Goal: Task Accomplishment & Management: Complete application form

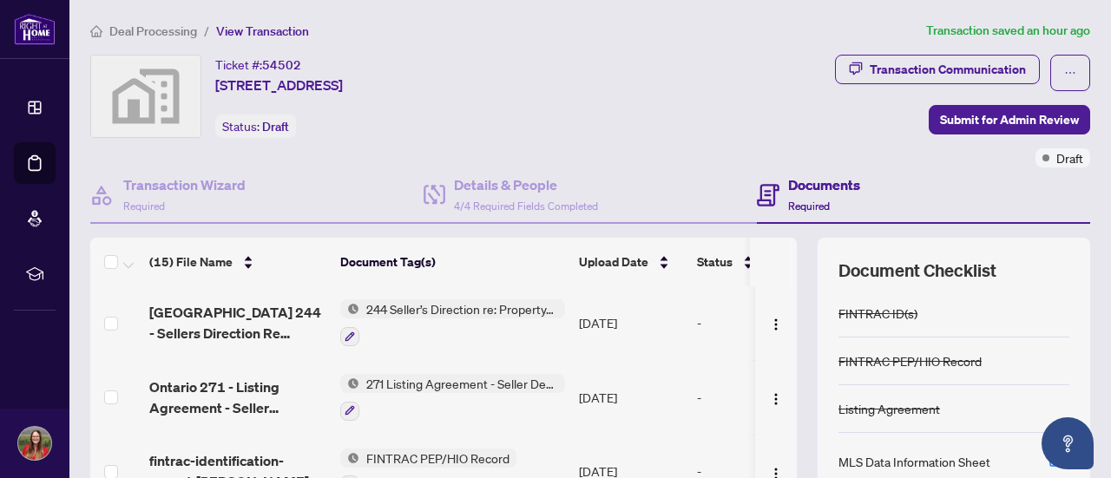
scroll to position [246, 0]
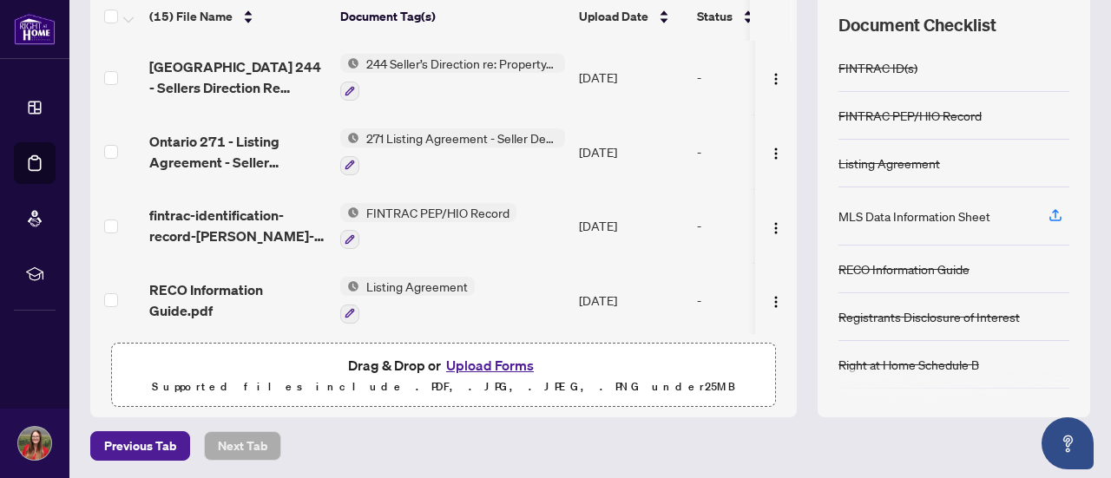
click at [457, 365] on button "Upload Forms" at bounding box center [490, 365] width 98 height 23
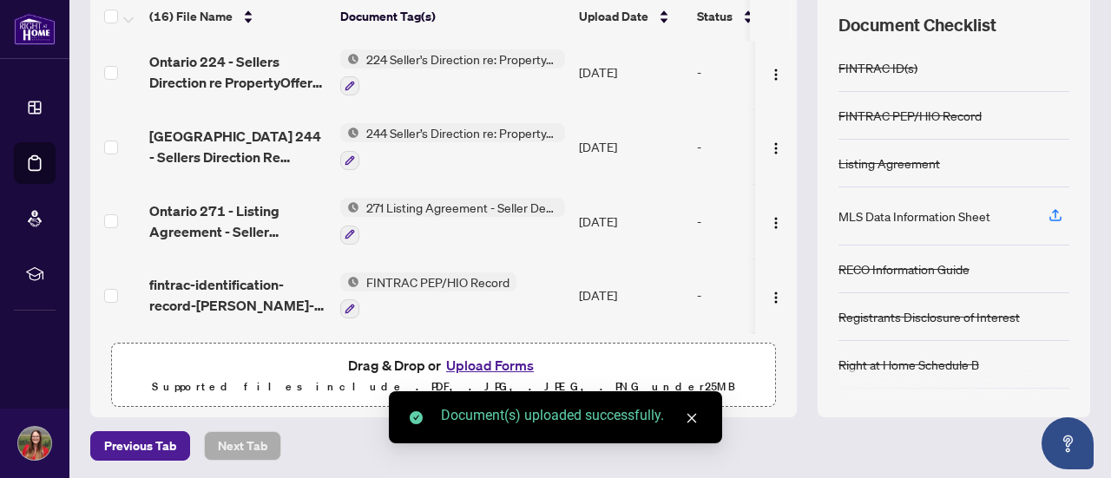
scroll to position [888, 0]
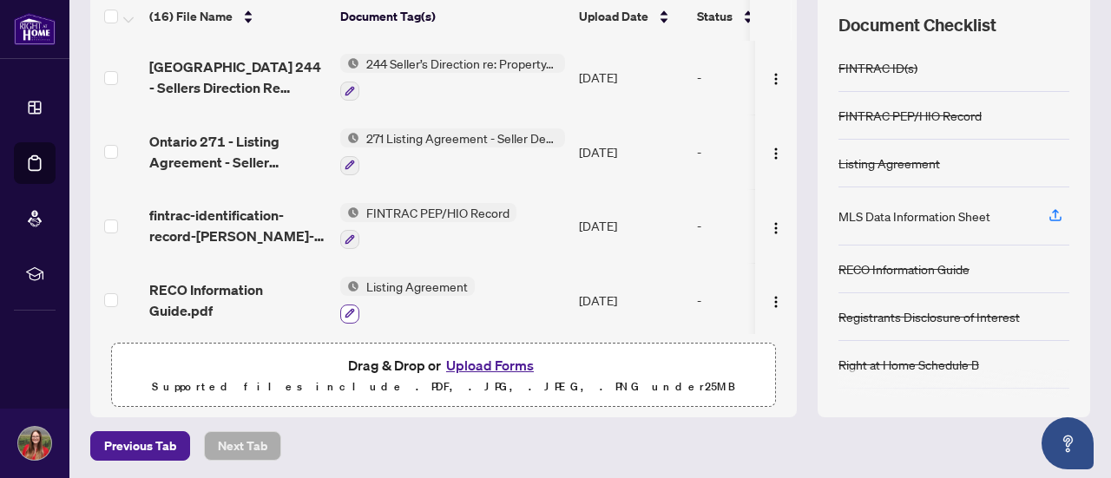
click at [349, 308] on icon "button" at bounding box center [350, 313] width 10 height 10
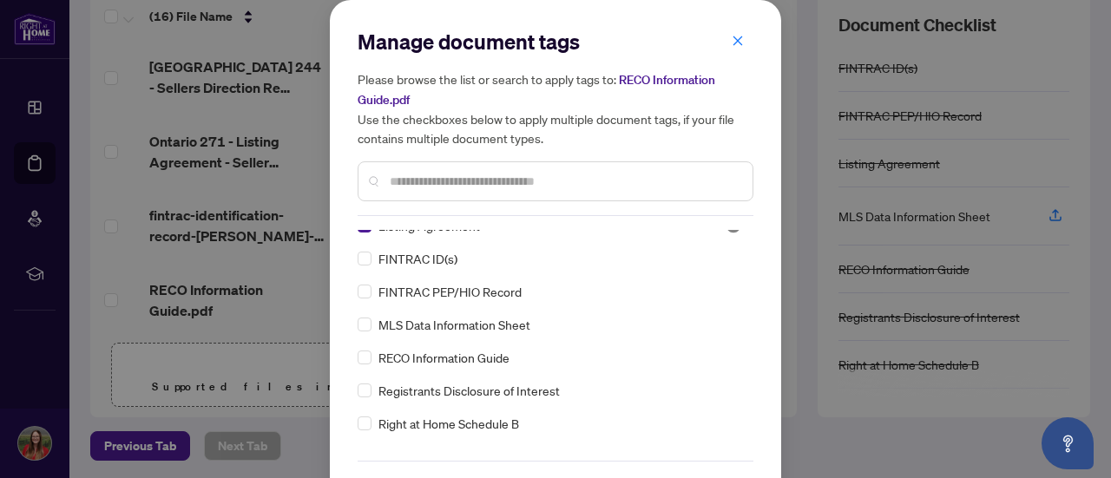
scroll to position [0, 0]
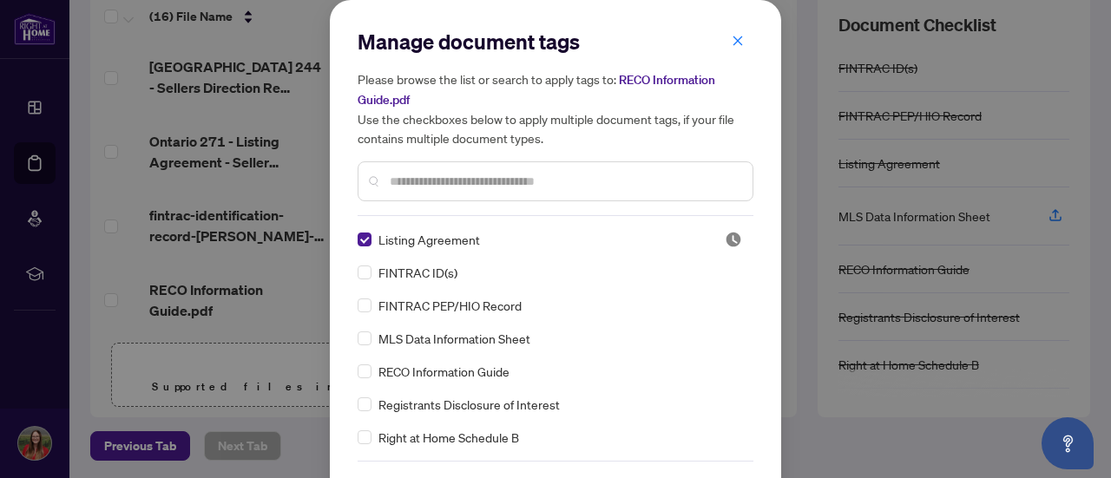
click at [445, 188] on input "text" at bounding box center [564, 181] width 349 height 19
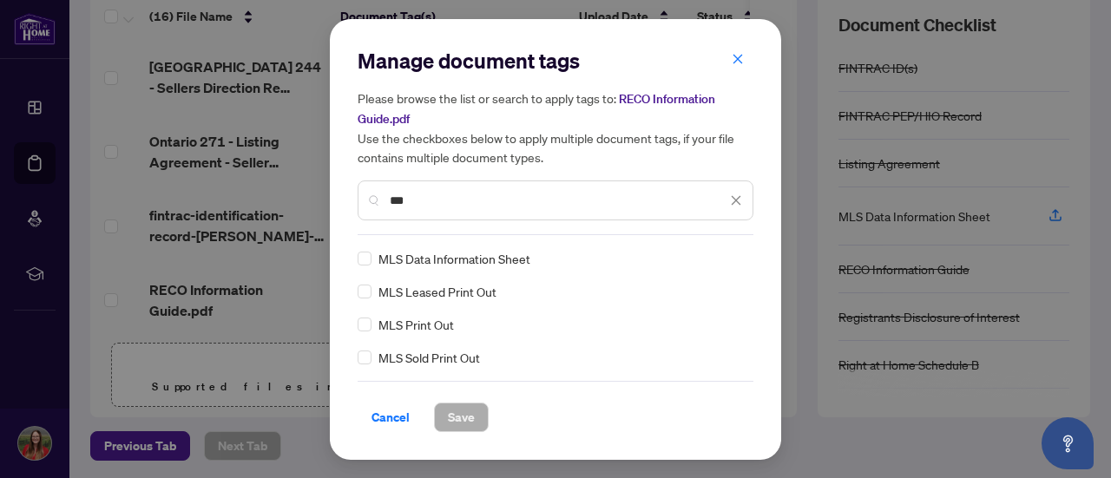
type input "***"
click at [373, 423] on span "Cancel" at bounding box center [391, 418] width 38 height 28
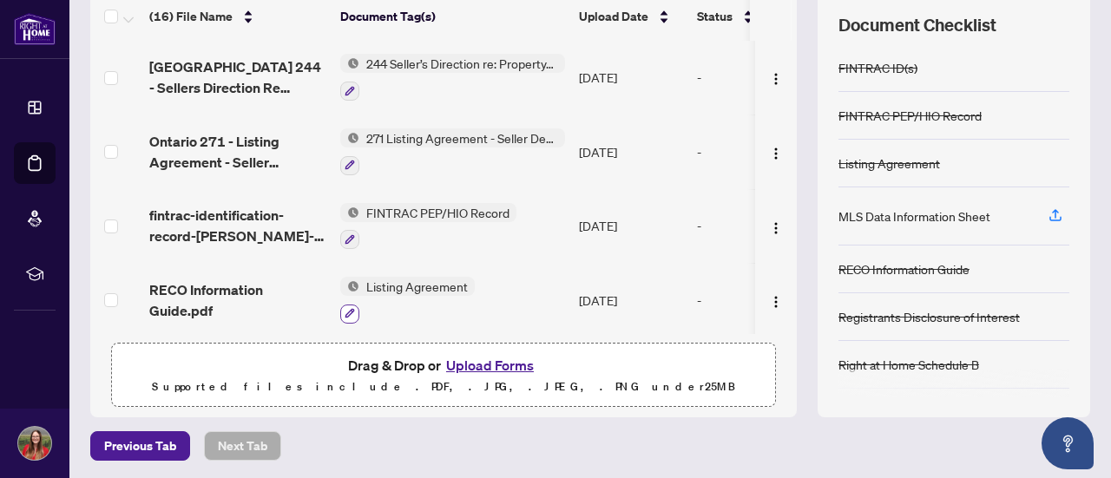
click at [348, 309] on icon "button" at bounding box center [351, 314] width 10 height 10
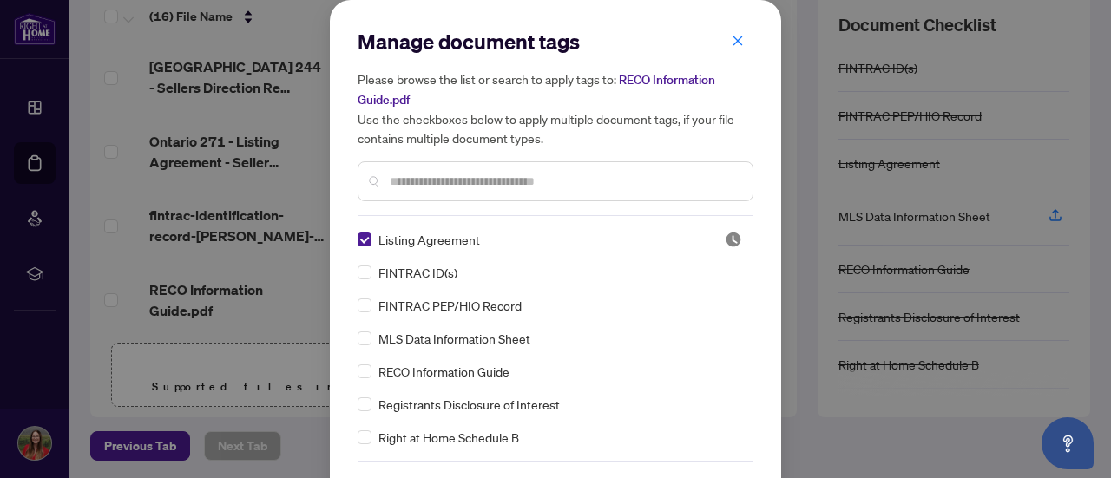
scroll to position [58, 0]
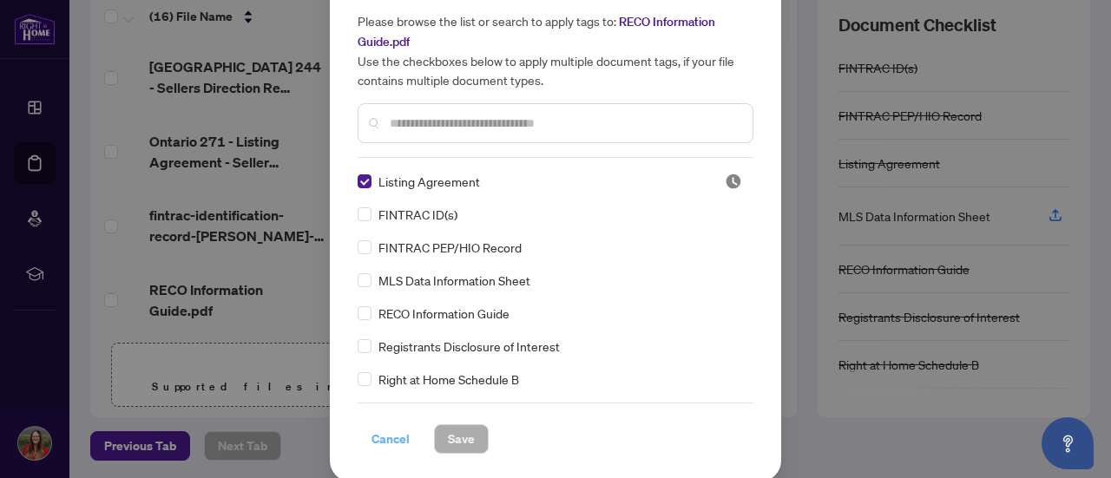
click at [377, 435] on span "Cancel" at bounding box center [391, 439] width 38 height 28
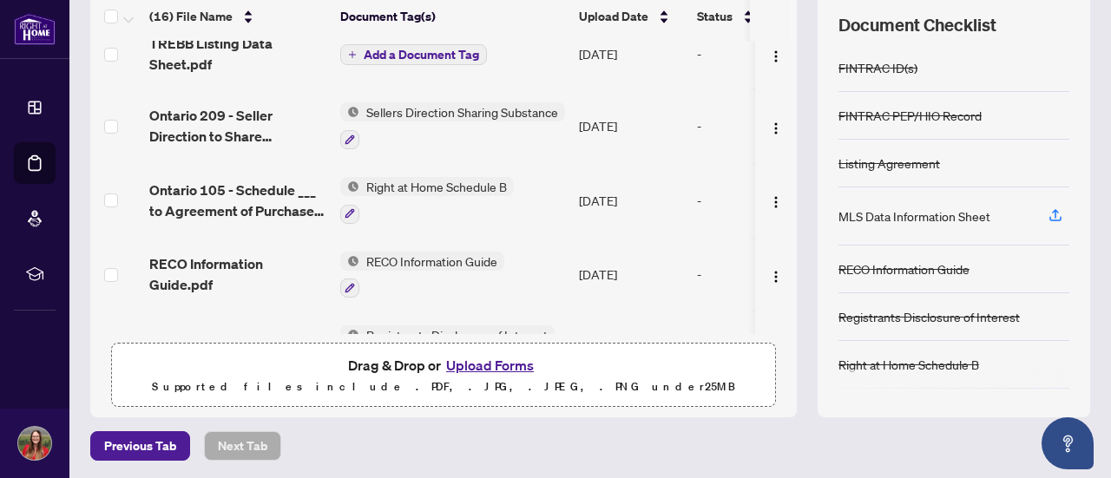
scroll to position [0, 0]
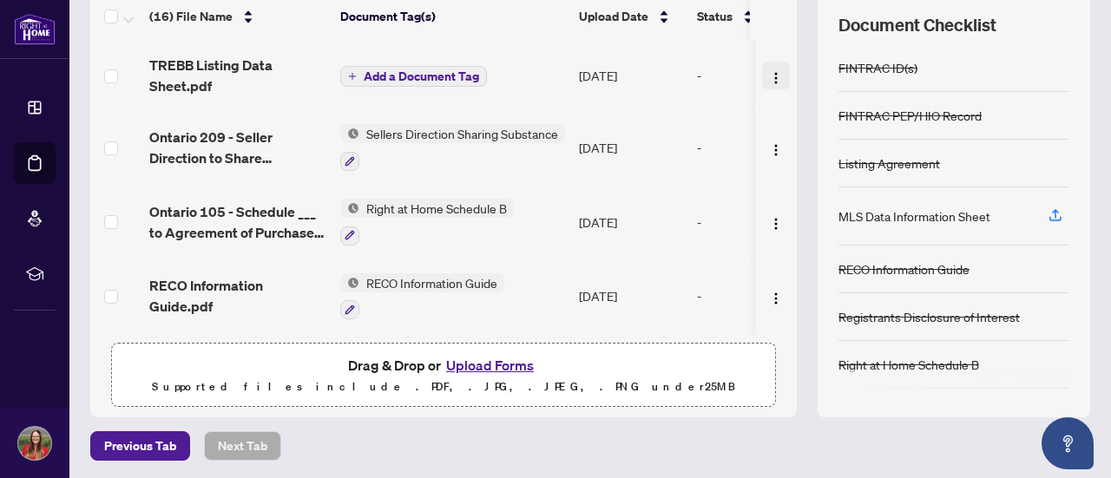
click at [762, 86] on button "button" at bounding box center [776, 76] width 28 height 28
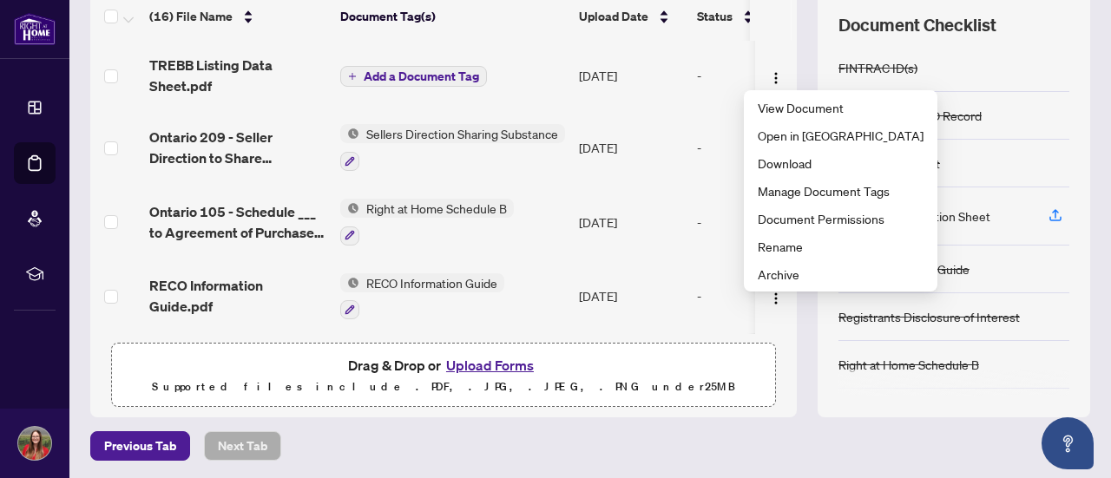
click at [767, 30] on th at bounding box center [771, 16] width 42 height 49
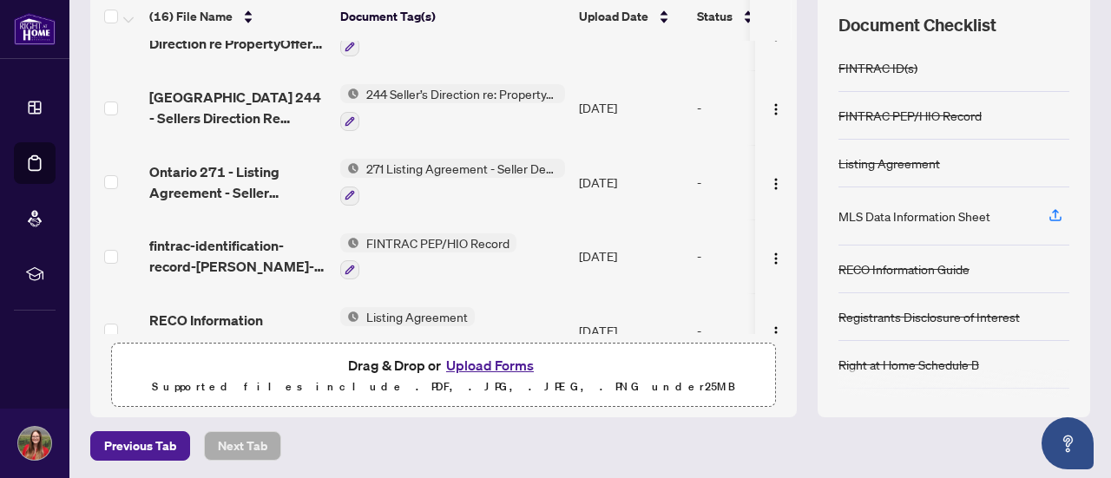
scroll to position [888, 0]
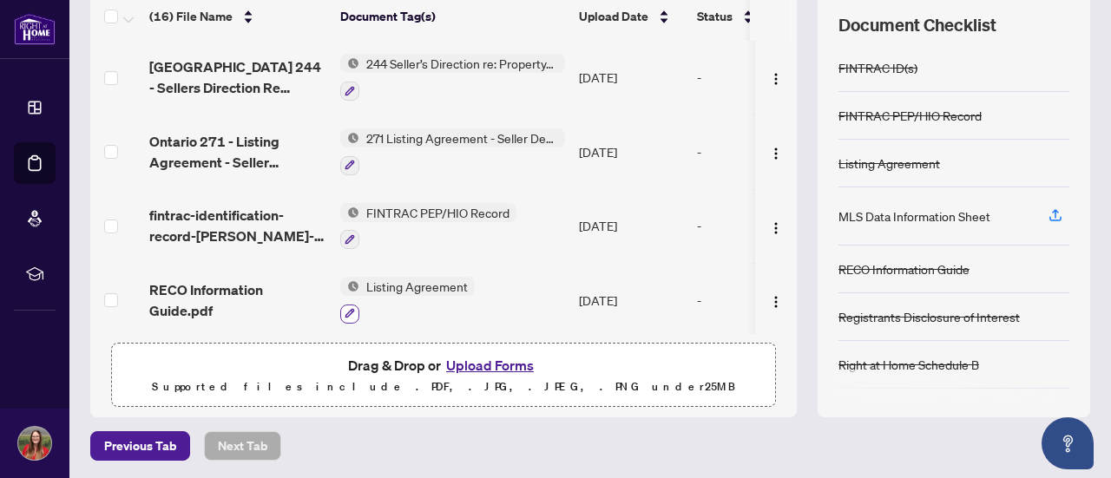
click at [353, 308] on icon "button" at bounding box center [350, 313] width 10 height 10
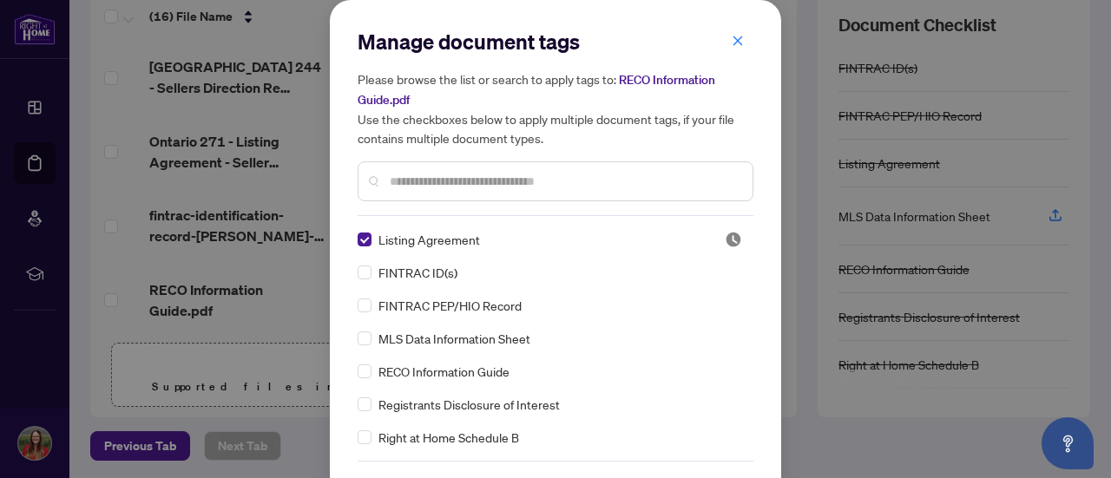
click at [469, 173] on input "text" at bounding box center [564, 181] width 349 height 19
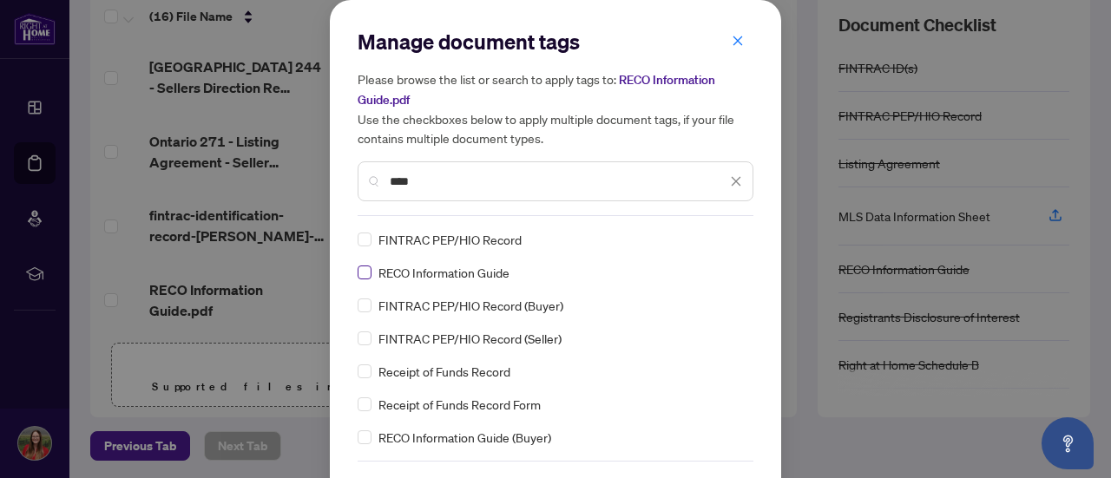
type input "****"
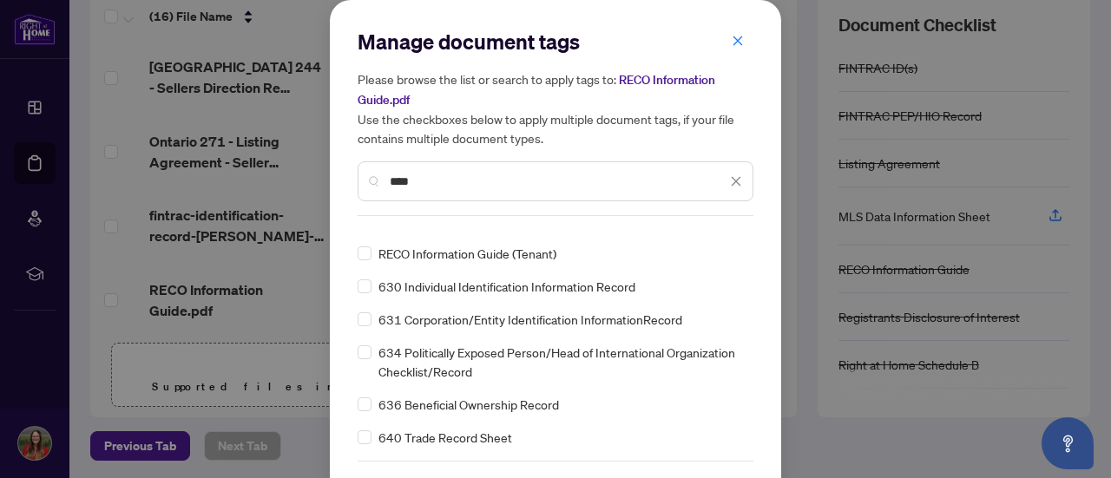
scroll to position [58, 0]
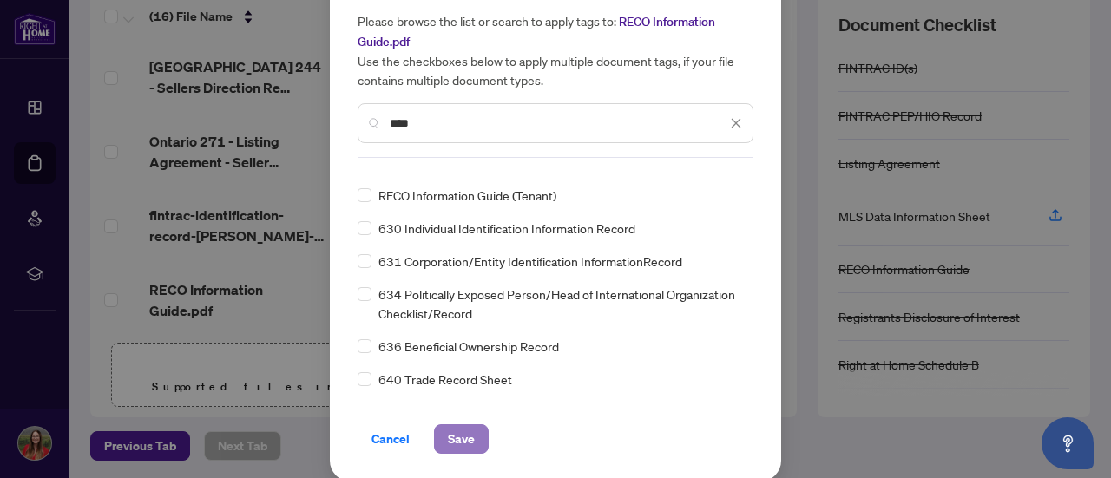
click at [455, 431] on span "Save" at bounding box center [461, 439] width 27 height 28
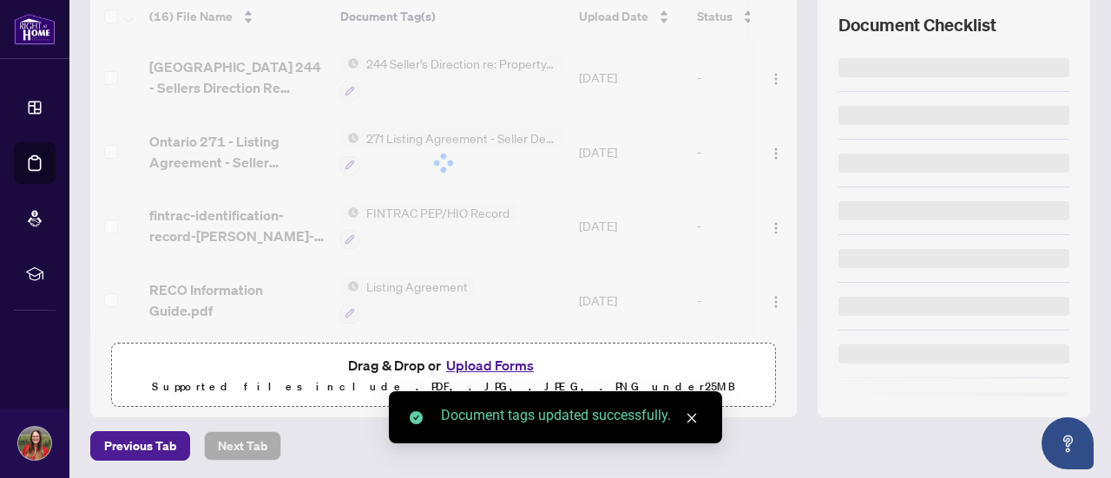
scroll to position [0, 0]
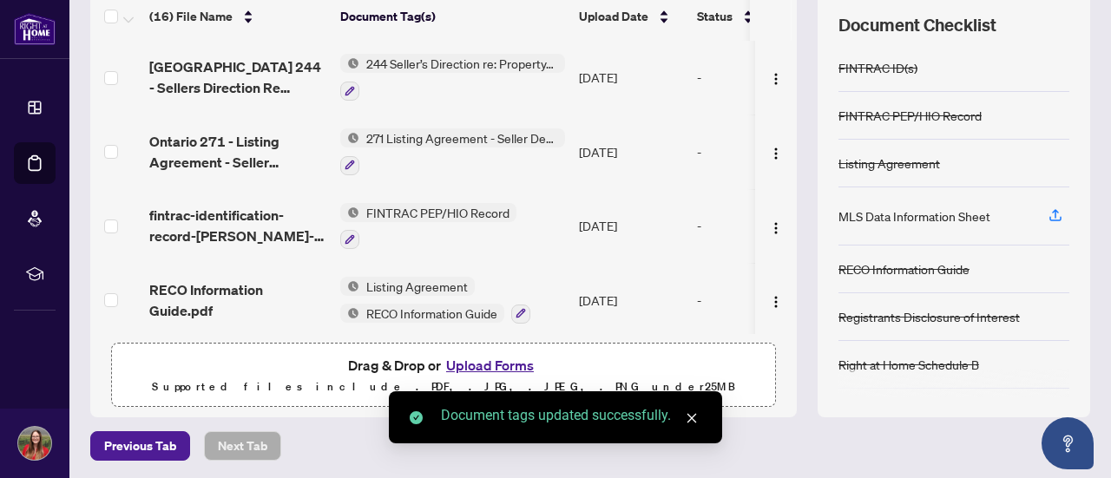
click at [378, 277] on span "Listing Agreement" at bounding box center [416, 286] width 115 height 19
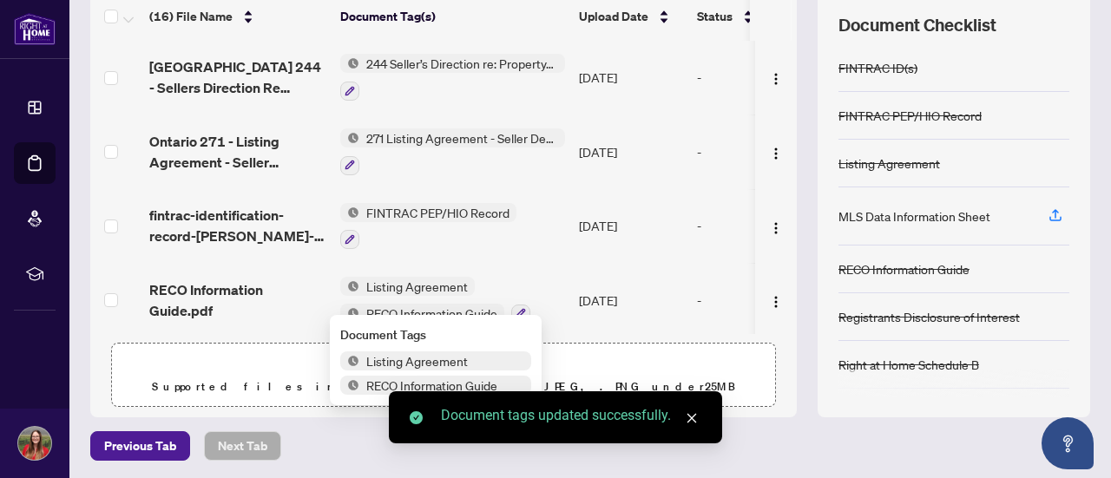
click at [356, 357] on img at bounding box center [349, 361] width 19 height 19
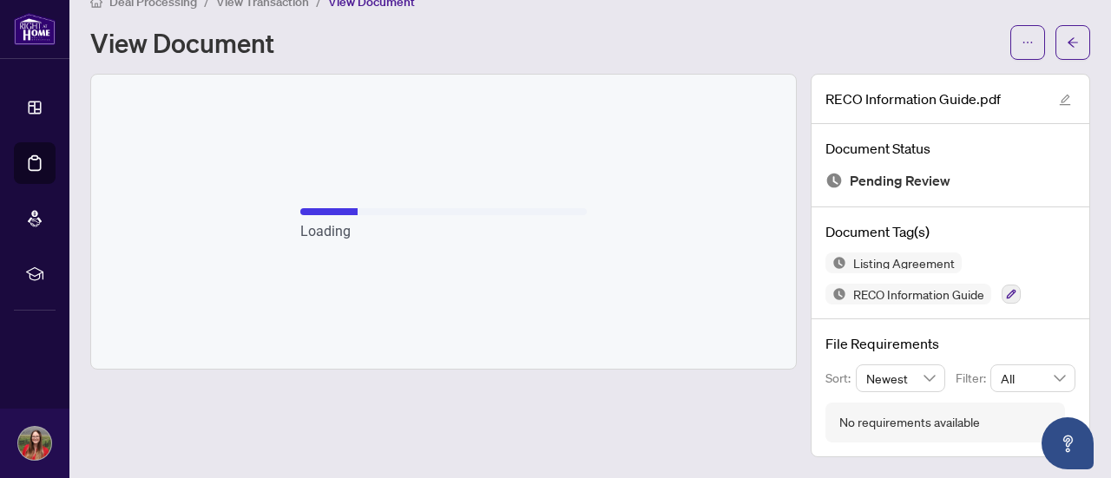
scroll to position [26, 0]
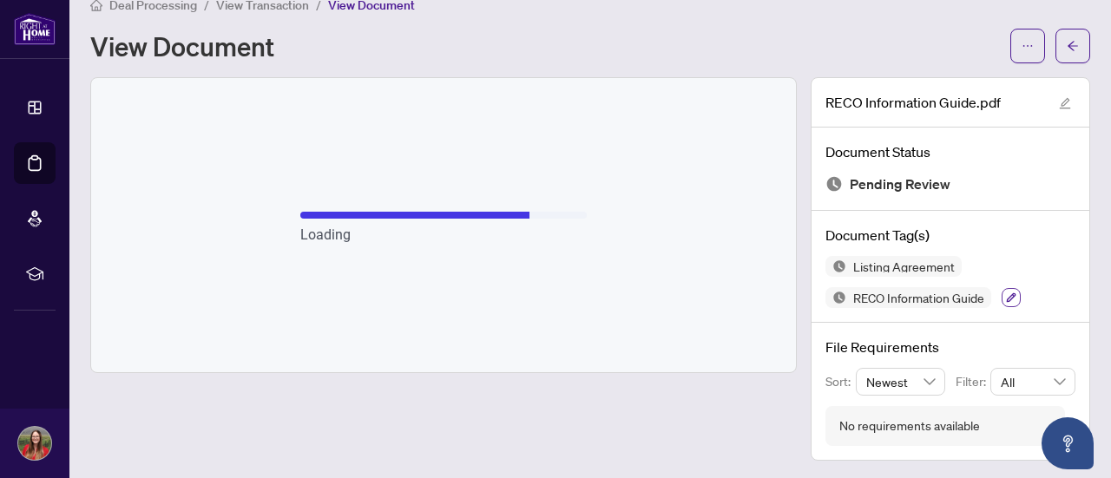
click at [1006, 295] on icon "button" at bounding box center [1011, 298] width 10 height 10
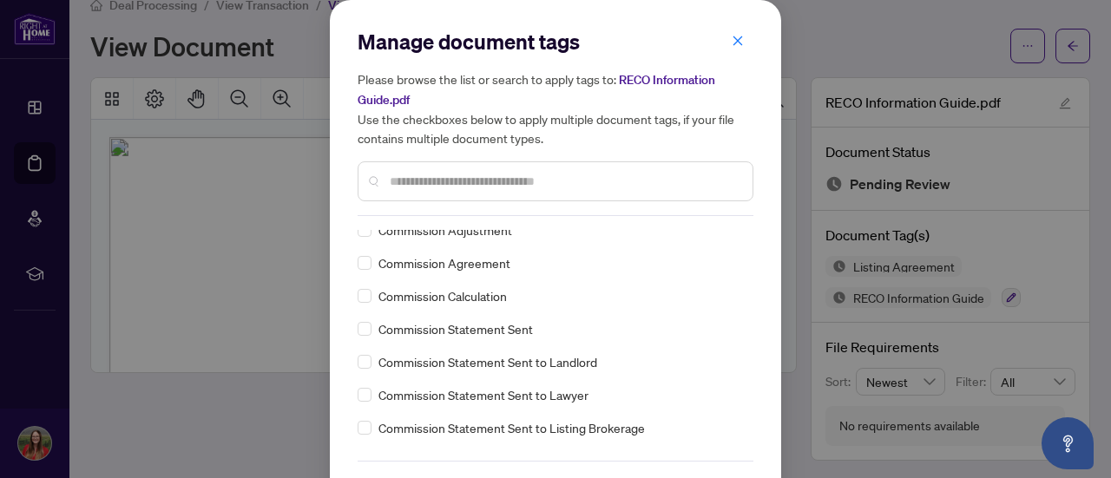
scroll to position [58, 0]
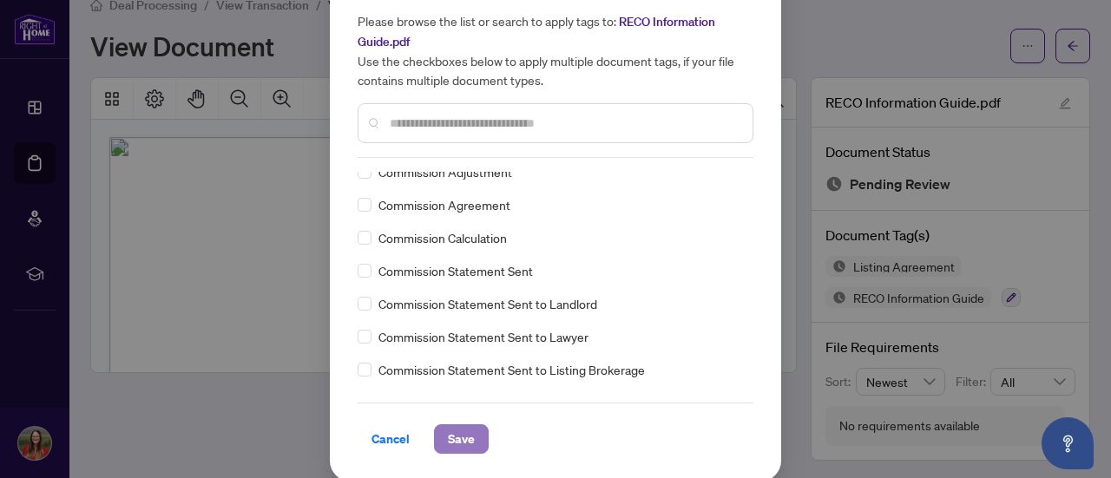
click at [465, 445] on span "Save" at bounding box center [461, 439] width 27 height 28
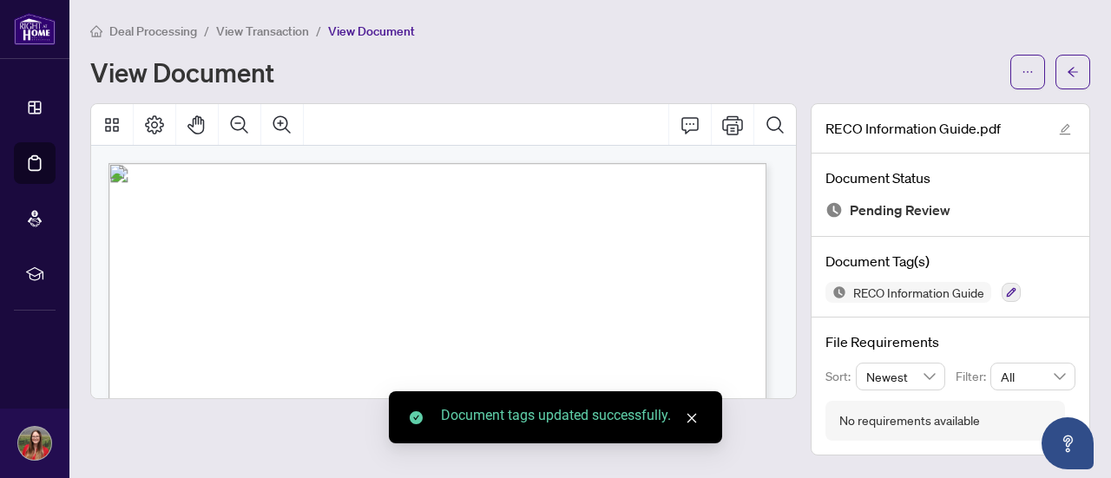
scroll to position [0, 0]
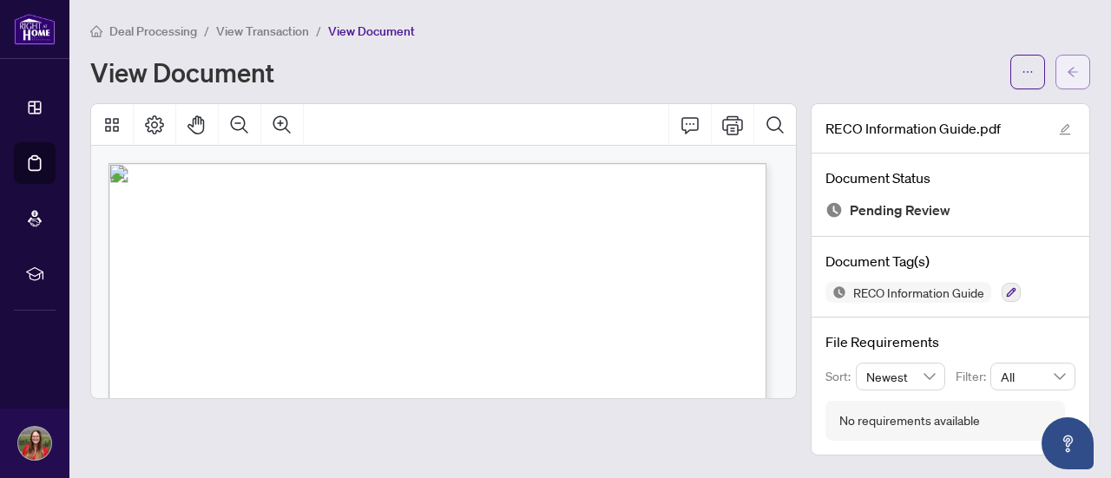
click at [1074, 85] on button "button" at bounding box center [1073, 72] width 35 height 35
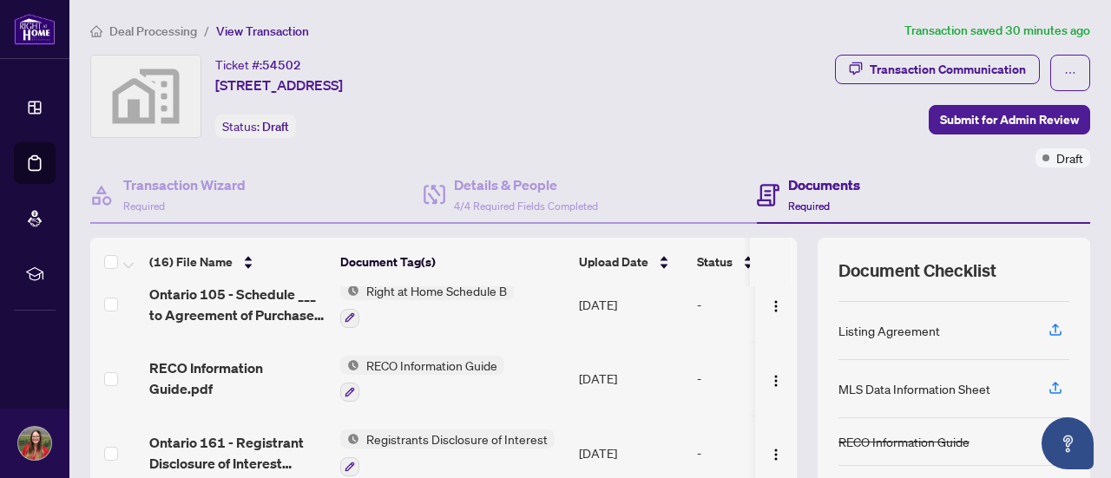
scroll to position [63, 0]
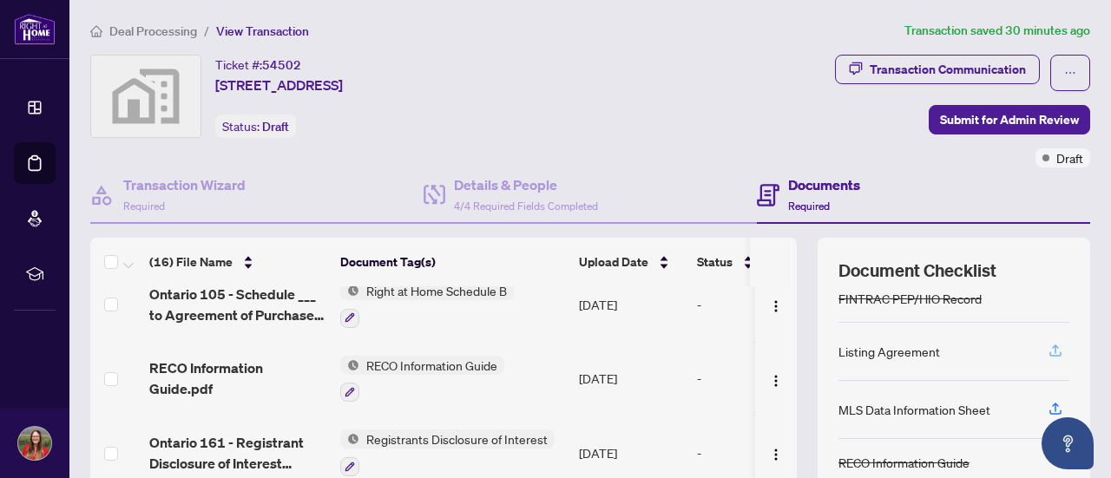
click at [1048, 346] on icon "button" at bounding box center [1056, 351] width 16 height 16
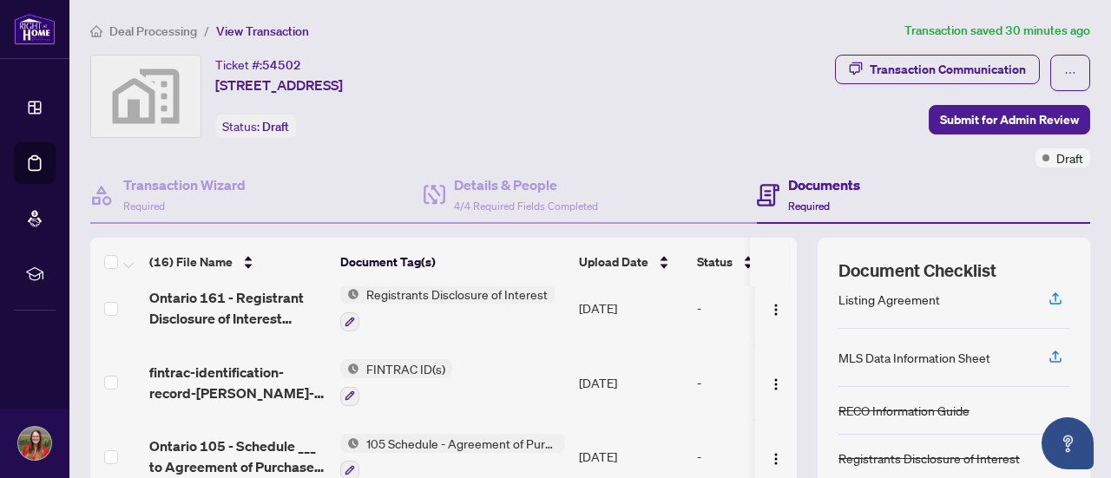
scroll to position [106, 0]
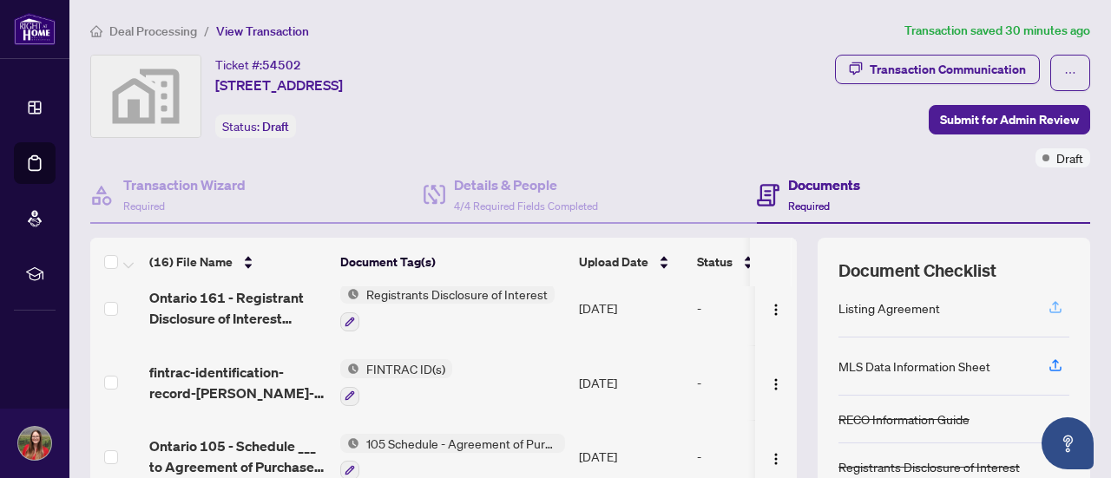
click at [1048, 307] on icon "button" at bounding box center [1056, 308] width 16 height 16
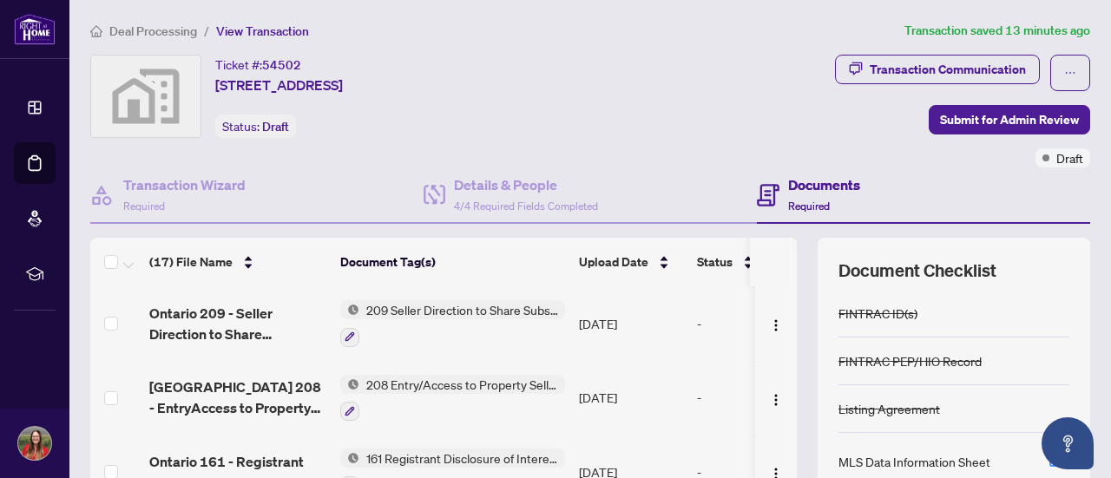
scroll to position [246, 0]
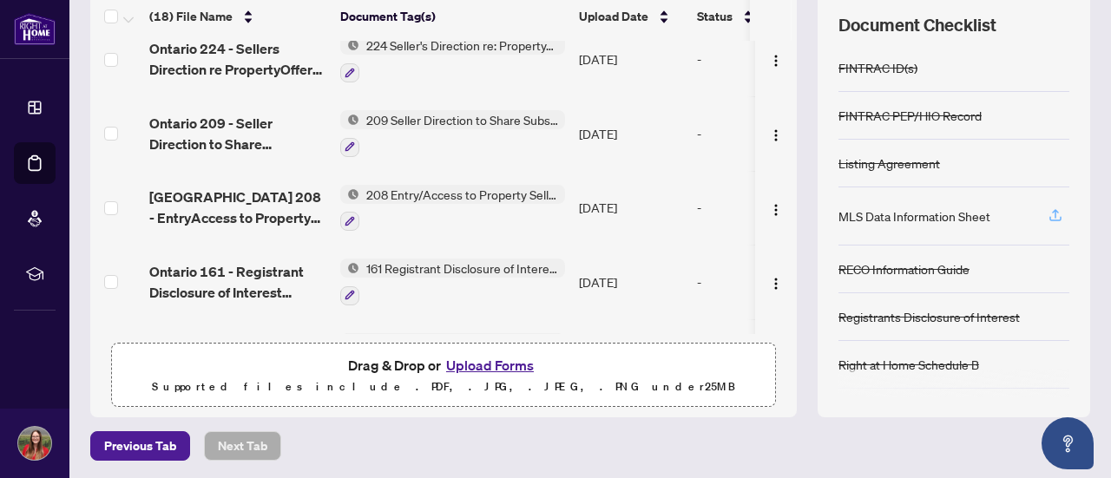
click at [1048, 209] on icon "button" at bounding box center [1056, 215] width 16 height 16
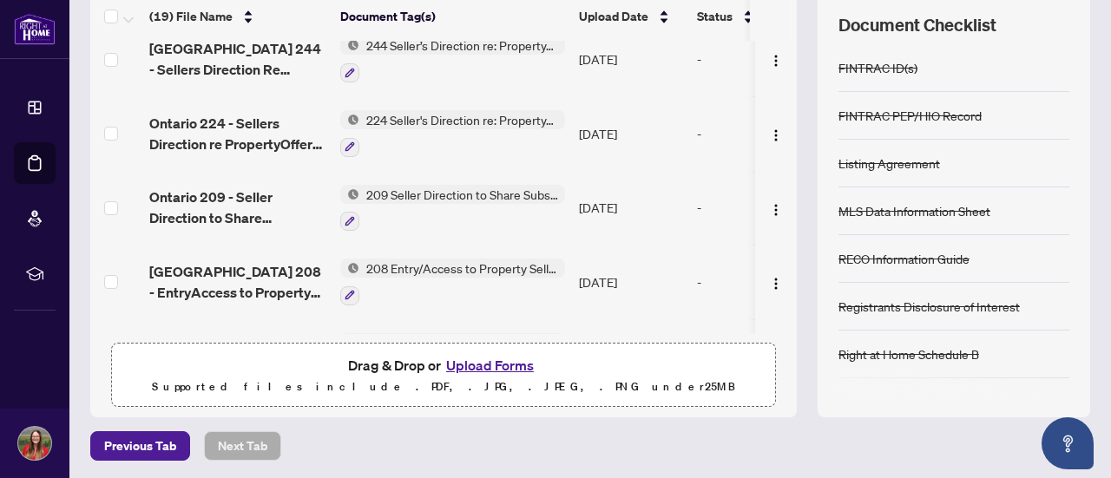
scroll to position [0, 0]
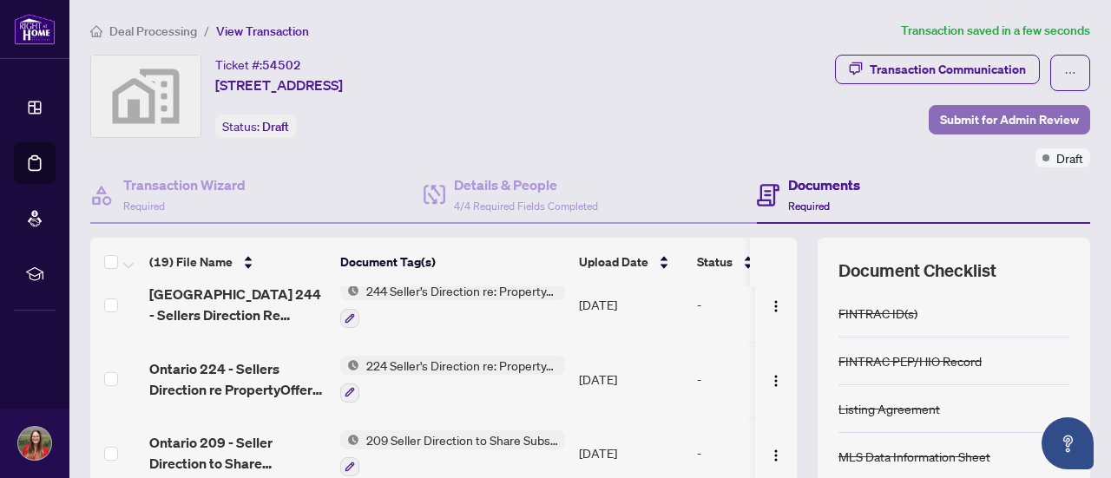
click at [988, 115] on span "Submit for Admin Review" at bounding box center [1009, 120] width 139 height 28
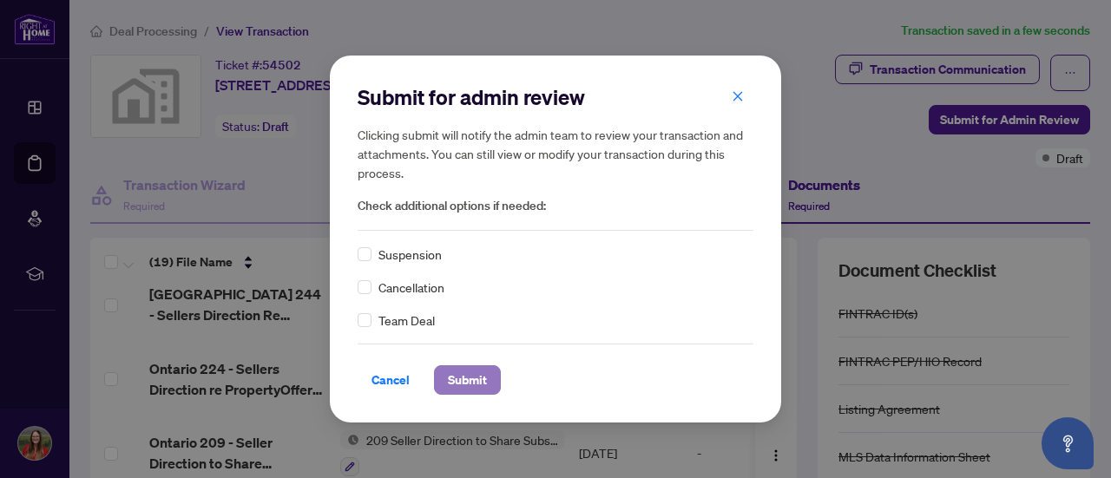
click at [462, 385] on span "Submit" at bounding box center [467, 380] width 39 height 28
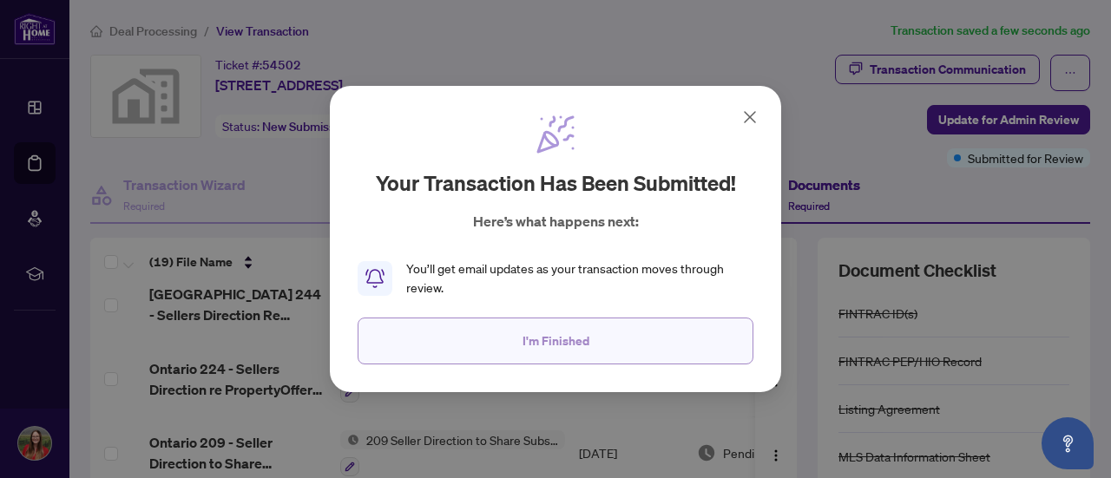
click at [499, 346] on button "I'm Finished" at bounding box center [556, 341] width 396 height 47
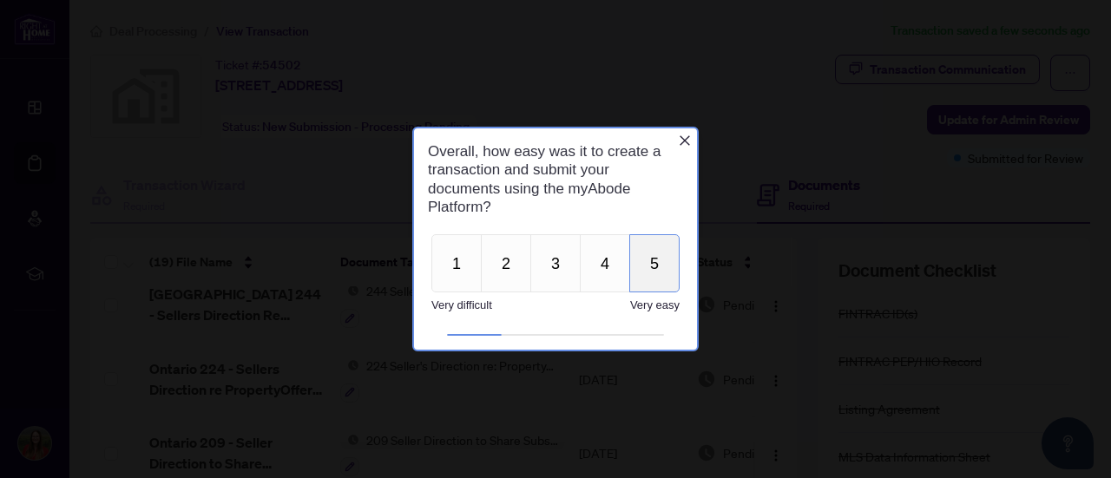
click at [656, 259] on button "5" at bounding box center [654, 263] width 50 height 58
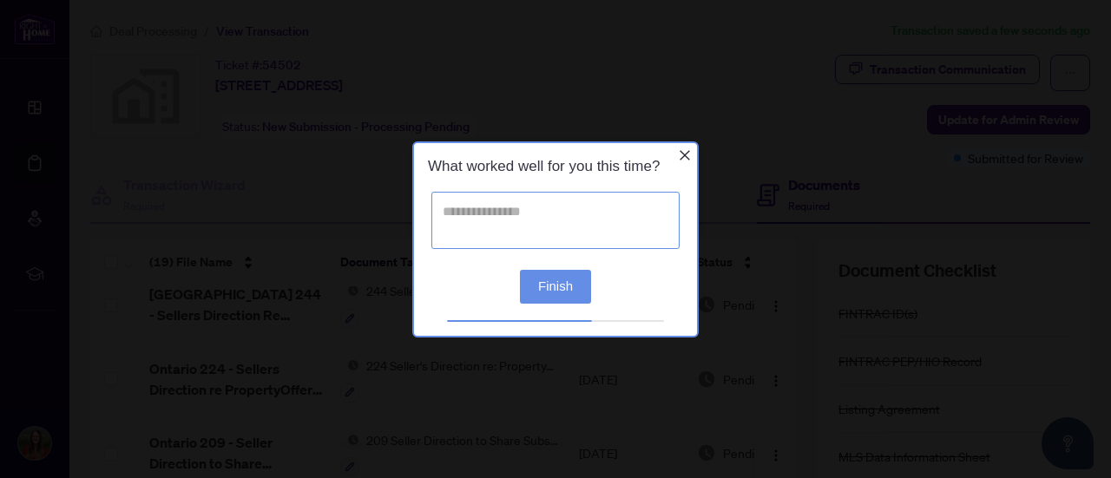
click at [554, 232] on textarea at bounding box center [555, 219] width 248 height 57
click at [542, 298] on button "Finish" at bounding box center [555, 286] width 71 height 34
